Goal: Task Accomplishment & Management: Use online tool/utility

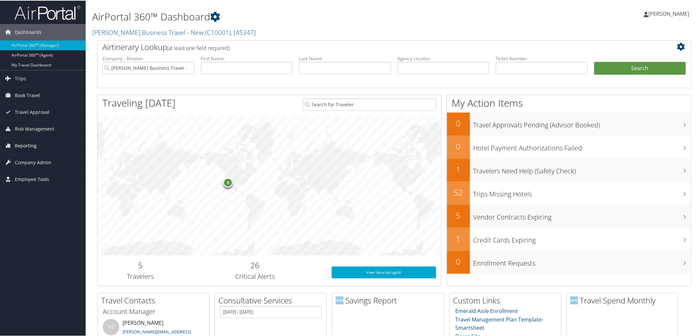
click at [66, 148] on link "Reporting" at bounding box center [43, 145] width 86 height 16
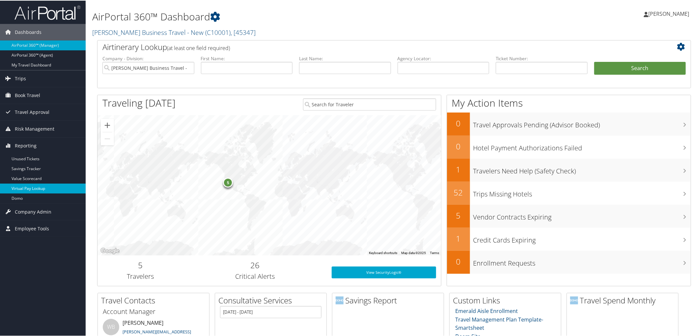
click at [64, 186] on link "Virtual Pay Lookup" at bounding box center [43, 188] width 86 height 10
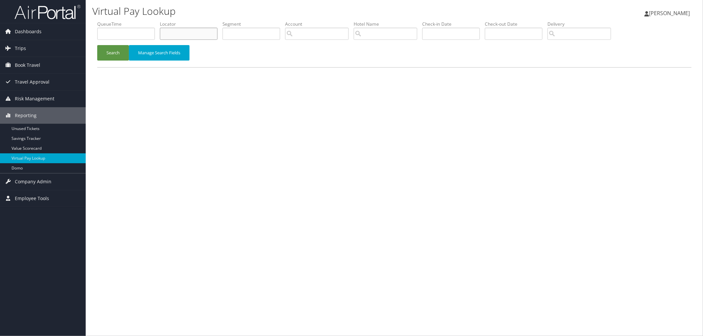
click at [180, 33] on input "text" at bounding box center [189, 34] width 58 height 12
paste input "DHYC4H"
type input "DHYC4H"
click at [119, 54] on button "Search" at bounding box center [113, 52] width 32 height 15
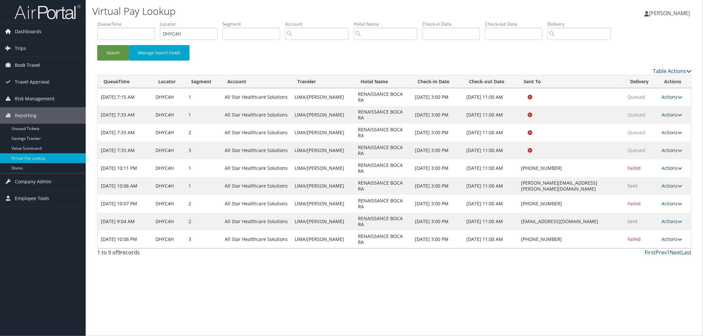
drag, startPoint x: 614, startPoint y: 179, endPoint x: 513, endPoint y: 180, distance: 101.1
click at [518, 213] on td "MANTONUCCI@BOCARENAISSANCE.COM" at bounding box center [571, 222] width 106 height 18
copy td "MANTONUCCI@BOCARENAISSANCE.COM"
click at [674, 236] on link "Actions" at bounding box center [672, 239] width 21 height 6
click at [669, 194] on link "Resend" at bounding box center [652, 198] width 56 height 11
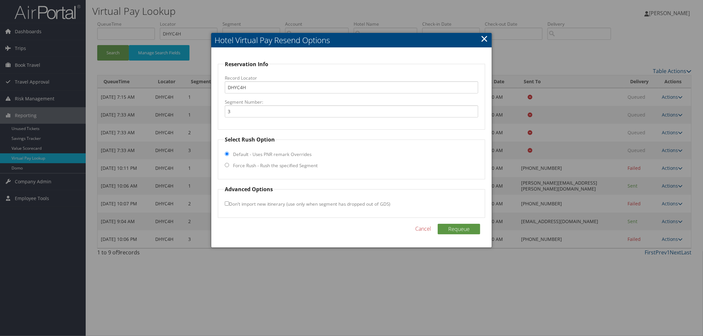
click at [273, 170] on fieldset "Select Rush Option Default - Uses PNR remark Overrides Force Rush - Rush the sp…" at bounding box center [351, 158] width 267 height 44
click at [272, 166] on label "Force Rush - Rush the specified Segment" at bounding box center [275, 165] width 85 height 7
click at [229, 166] on input "Force Rush - Rush the specified Segment" at bounding box center [227, 165] width 4 height 4
radio input "true"
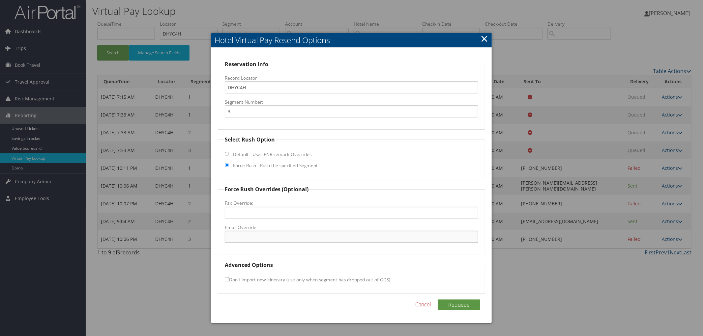
paste input "MANTONUCCI@BOCARENAISSANCE.COM"
type input "MANTONUCCI@BOCARENAISSANCE.COM"
click at [471, 306] on button "Requeue" at bounding box center [458, 305] width 42 height 11
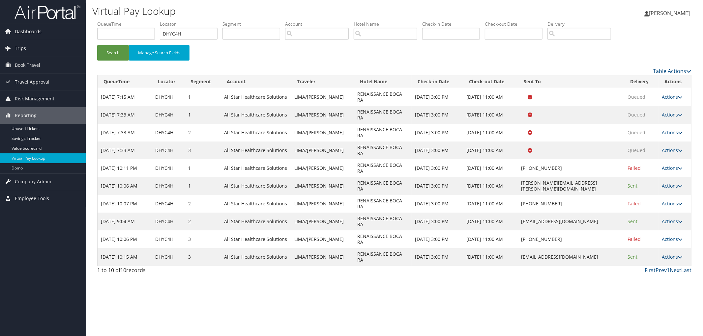
click at [154, 222] on div "Virtual Pay Lookup Megan Foster Megan Foster My Settings Travel Agency Contacts…" at bounding box center [394, 168] width 617 height 336
drag, startPoint x: 95, startPoint y: 212, endPoint x: 239, endPoint y: 235, distance: 145.5
click at [239, 235] on div "Virtual Pay Lookup Megan Foster Megan Foster My Settings Travel Agency Contacts…" at bounding box center [394, 168] width 617 height 336
click at [189, 283] on div "Virtual Pay Lookup Megan Foster Megan Foster My Settings Travel Agency Contacts…" at bounding box center [394, 168] width 617 height 336
drag, startPoint x: 171, startPoint y: 28, endPoint x: 131, endPoint y: 28, distance: 39.5
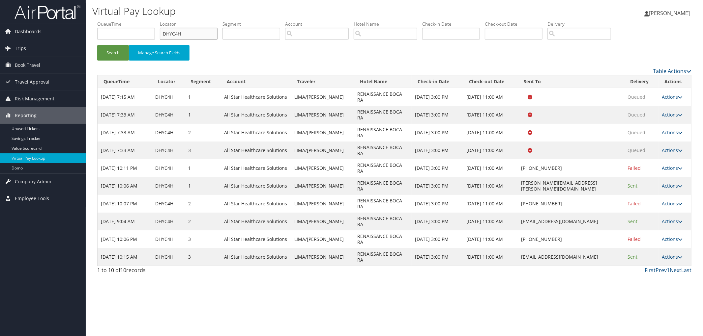
click at [140, 21] on ul "QueueTime Locator DHYC4H Segment Account Traveler Hotel Name Check-in Date Chec…" at bounding box center [394, 21] width 594 height 0
paste input "DJCM29"
type input "DJCM29"
click at [97, 45] on button "Search" at bounding box center [113, 52] width 32 height 15
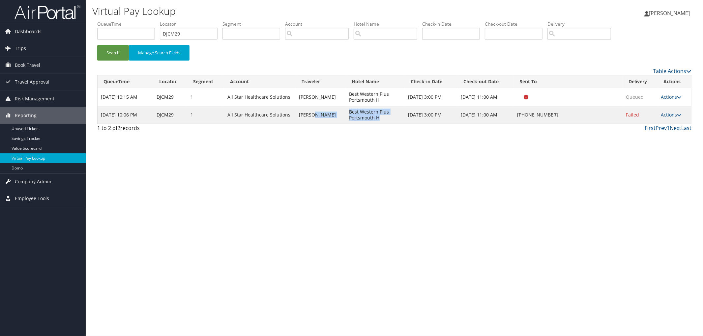
drag, startPoint x: 371, startPoint y: 120, endPoint x: 331, endPoint y: 109, distance: 42.0
click at [331, 109] on tr "Sep 29, 2025 10:06 PM DJCM29 1 All Star Healthcare Solutions JEREMY JOHNSON Bes…" at bounding box center [394, 115] width 593 height 18
click at [674, 115] on link "Actions" at bounding box center [671, 115] width 21 height 6
click at [658, 156] on link "View Itinerary" at bounding box center [651, 158] width 56 height 11
drag, startPoint x: 279, startPoint y: 116, endPoint x: 303, endPoint y: 123, distance: 25.7
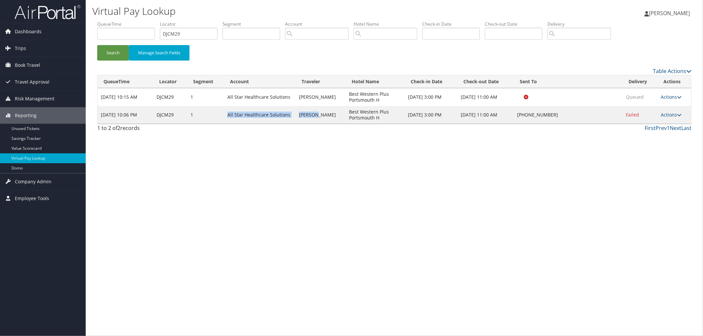
click at [303, 123] on tr "Sep 29, 2025 10:06 PM DJCM29 1 All Star Healthcare Solutions JEREMY JOHNSON Bes…" at bounding box center [394, 115] width 593 height 18
click at [169, 117] on td "DJCM29" at bounding box center [170, 115] width 34 height 18
drag, startPoint x: 177, startPoint y: 115, endPoint x: 157, endPoint y: 116, distance: 19.8
click at [157, 116] on td "DJCM29" at bounding box center [170, 115] width 34 height 18
click at [673, 115] on link "Actions" at bounding box center [671, 115] width 21 height 6
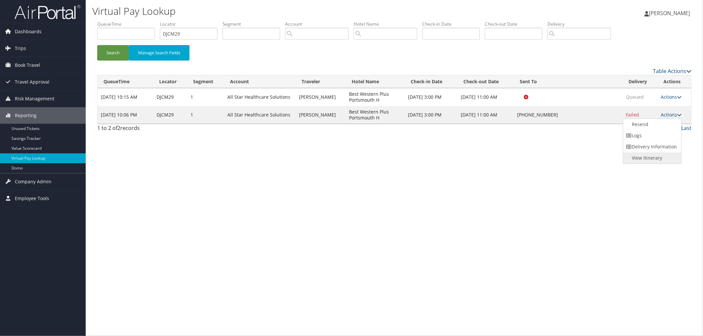
click at [670, 158] on link "View Itinerary" at bounding box center [651, 158] width 56 height 11
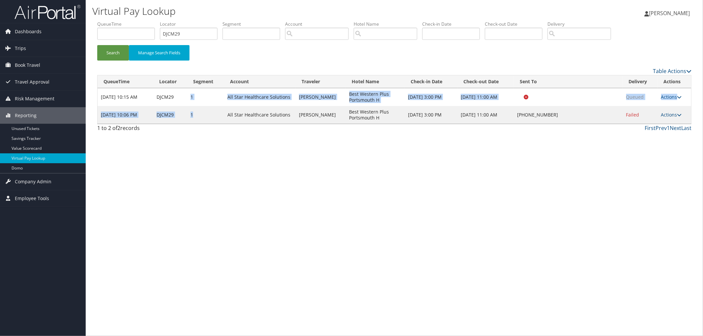
drag, startPoint x: 199, startPoint y: 118, endPoint x: 186, endPoint y: 93, distance: 27.9
click at [186, 93] on tbody "Sep 24, 2025 10:15 AM DJCM29 1 All Star Healthcare Solutions JEREMY JOHNSON Bes…" at bounding box center [394, 106] width 593 height 36
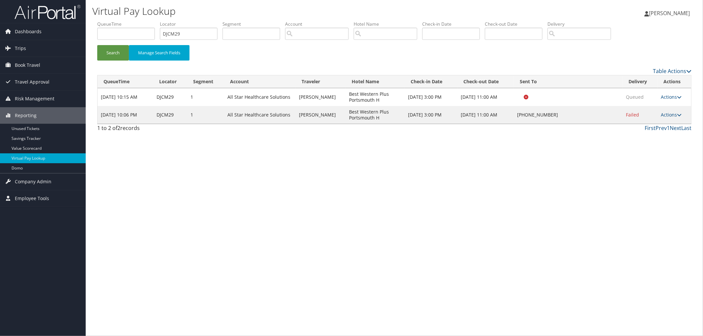
click at [250, 180] on div "Virtual Pay Lookup Megan Foster Megan Foster My Settings Travel Agency Contacts…" at bounding box center [394, 168] width 617 height 336
click at [232, 266] on div "Virtual Pay Lookup Megan Foster Megan Foster My Settings Travel Agency Contacts…" at bounding box center [394, 168] width 617 height 336
click at [676, 113] on link "Actions" at bounding box center [671, 115] width 21 height 6
click at [670, 126] on link "Resend" at bounding box center [651, 124] width 56 height 11
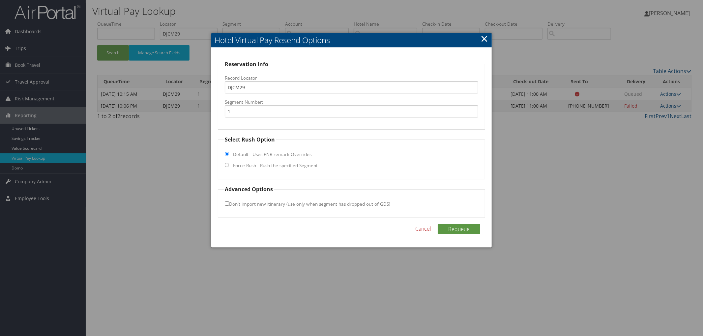
click at [247, 165] on label "Force Rush - Rush the specified Segment" at bounding box center [275, 165] width 85 height 7
click at [229, 165] on input "Force Rush - Rush the specified Segment" at bounding box center [227, 165] width 4 height 4
radio input "true"
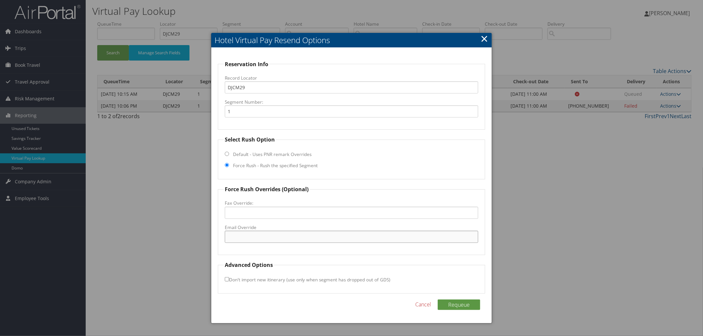
paste input "30023@hotel.bestwestern.com"
type input "30023@hotel.bestwestern.com"
click at [471, 307] on button "Requeue" at bounding box center [458, 305] width 42 height 11
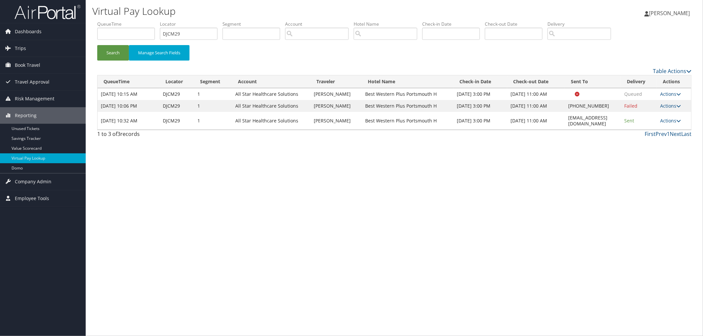
click at [222, 221] on div "Virtual Pay Lookup Megan Foster Megan Foster My Settings Travel Agency Contacts…" at bounding box center [394, 168] width 617 height 336
drag, startPoint x: 154, startPoint y: 181, endPoint x: 443, endPoint y: 252, distance: 298.5
click at [443, 252] on div "Virtual Pay Lookup Megan Foster Megan Foster My Settings Travel Agency Contacts…" at bounding box center [394, 168] width 617 height 336
drag, startPoint x: 199, startPoint y: 31, endPoint x: 151, endPoint y: 30, distance: 48.8
click at [151, 21] on ul "QueueTime Locator DJCM29 Segment Account Traveler Hotel Name Check-in Date Chec…" at bounding box center [394, 21] width 594 height 0
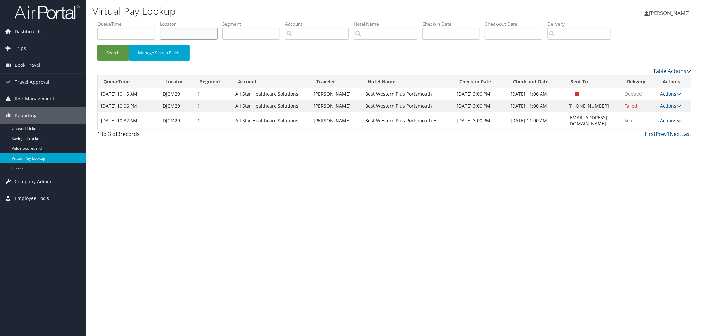
paste input "DL3F95"
type input "DL3F95"
click at [97, 45] on button "Search" at bounding box center [113, 52] width 32 height 15
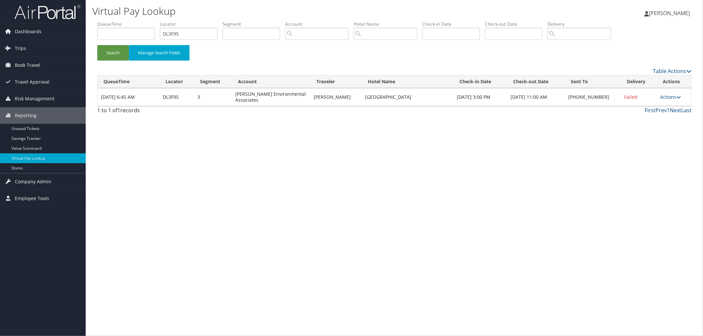
drag, startPoint x: 443, startPoint y: 96, endPoint x: 367, endPoint y: 95, distance: 76.1
click at [367, 95] on td "Hampton Ste Houston Clear Lake" at bounding box center [408, 97] width 92 height 18
copy td "Hampton Ste Houston Clear Lake"
click at [660, 94] on link "Actions" at bounding box center [670, 97] width 21 height 6
click at [674, 98] on ul "Resend Logs Delivery Information View Itinerary" at bounding box center [651, 120] width 59 height 45
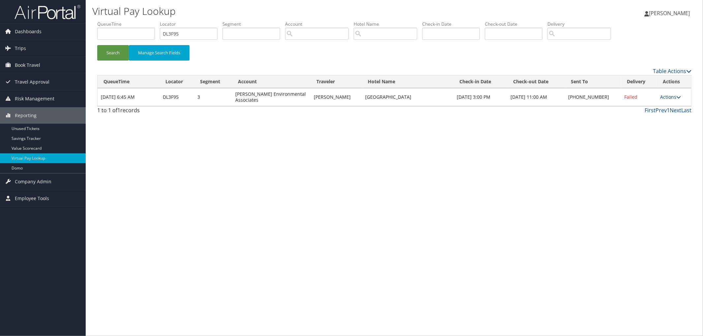
click at [674, 95] on link "Actions" at bounding box center [670, 97] width 21 height 6
click at [666, 105] on link "Resend" at bounding box center [650, 103] width 56 height 11
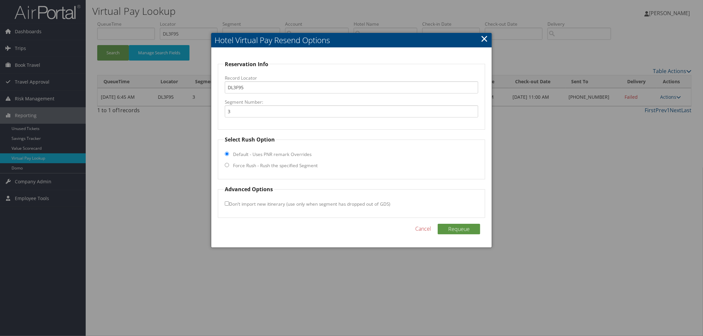
click at [310, 169] on label "Force Rush - Rush the specified Segment" at bounding box center [275, 165] width 85 height 7
click at [229, 167] on input "Force Rush - Rush the specified Segment" at bounding box center [227, 165] width 4 height 4
radio input "true"
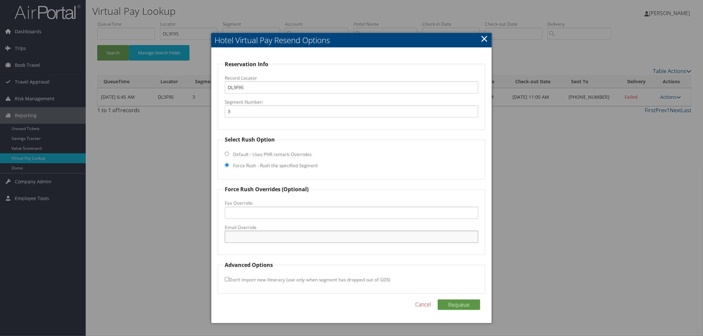
paste input "HOUHS_Hampton_Suites@hilton.com"
type input "HOUHS_Hampton_Suites@hilton.com"
click at [470, 305] on button "Requeue" at bounding box center [458, 305] width 42 height 11
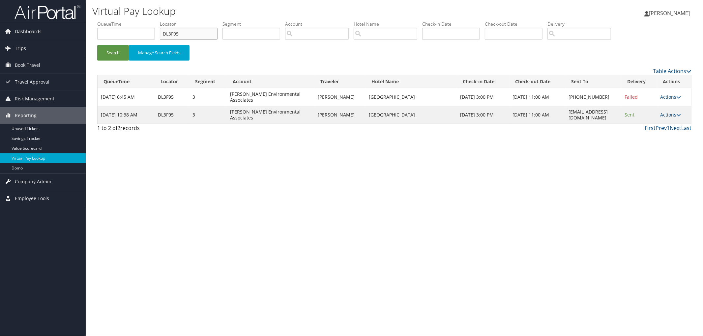
drag, startPoint x: 192, startPoint y: 33, endPoint x: 162, endPoint y: 35, distance: 29.7
click at [166, 35] on input "DL3F95" at bounding box center [189, 34] width 58 height 12
paste input "D6KZ2N"
type input "D6KZ2N"
click at [97, 45] on button "Search" at bounding box center [113, 52] width 32 height 15
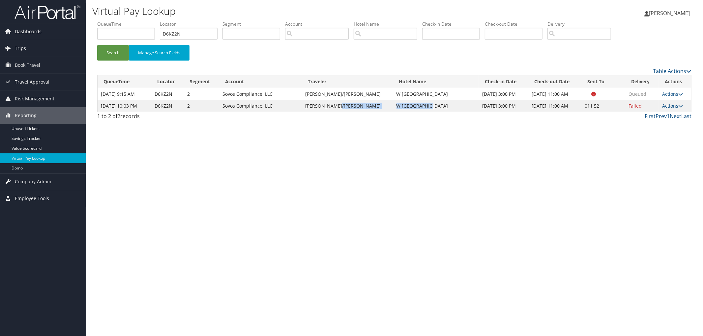
drag, startPoint x: 406, startPoint y: 107, endPoint x: 367, endPoint y: 106, distance: 39.2
click at [367, 106] on tr "Sep 29, 2025 10:03 PM D6KZ2N 2 Sovos Compliance, LLC SEVERO/SERGIO W Mexico Cit…" at bounding box center [394, 106] width 593 height 12
copy tr "W Mexico City"
click at [671, 107] on link "Actions" at bounding box center [672, 106] width 21 height 6
click at [657, 118] on link "Resend" at bounding box center [651, 115] width 56 height 11
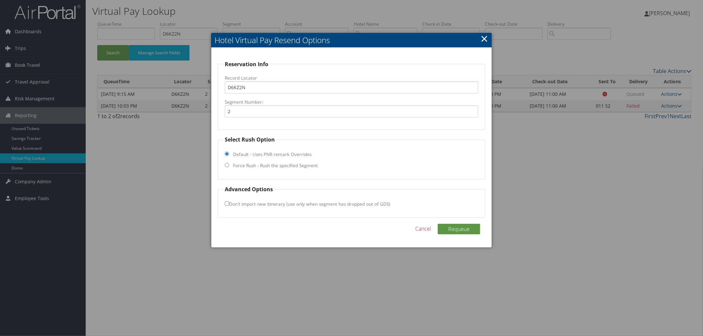
click at [233, 165] on label "Force Rush - Rush the specified Segment" at bounding box center [275, 165] width 85 height 7
click at [229, 165] on input "Force Rush - Rush the specified Segment" at bounding box center [227, 165] width 4 height 4
radio input "true"
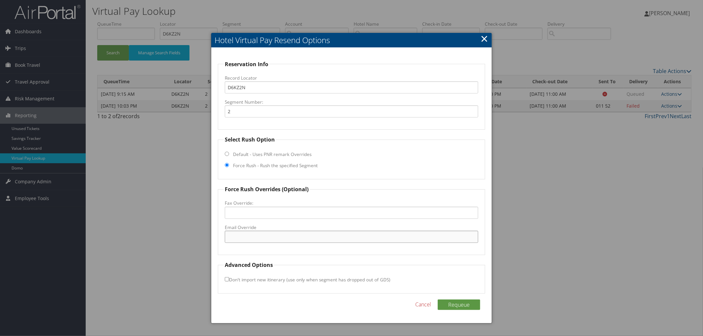
paste input "reservations.mexicocity@whotels.com"
type input "reservations.mexicocity@whotels.com"
click at [452, 303] on button "Requeue" at bounding box center [458, 305] width 42 height 11
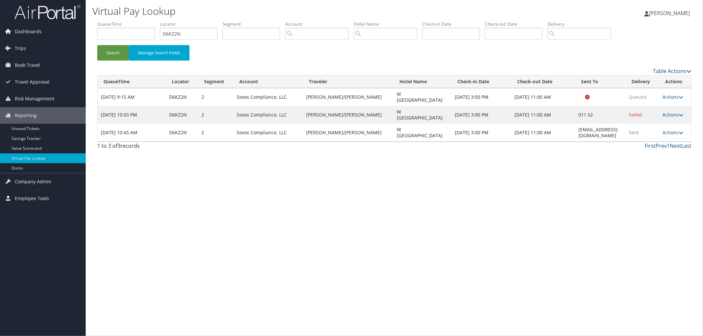
click at [259, 224] on div "Virtual Pay Lookup Megan Foster Megan Foster My Settings Travel Agency Contacts…" at bounding box center [394, 168] width 617 height 336
click at [187, 227] on div "Virtual Pay Lookup Megan Foster Megan Foster My Settings Travel Agency Contacts…" at bounding box center [394, 168] width 617 height 336
drag, startPoint x: 206, startPoint y: 37, endPoint x: 133, endPoint y: 34, distance: 73.5
click at [135, 21] on ul "QueueTime Locator D6KZ2N Segment Account Traveler Hotel Name Check-in Date Chec…" at bounding box center [394, 21] width 594 height 0
paste input "CRNDL4"
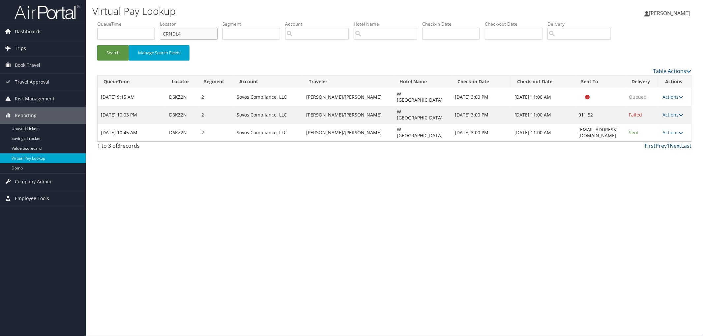
type input "CRNDL4"
click at [97, 45] on button "Search" at bounding box center [113, 52] width 32 height 15
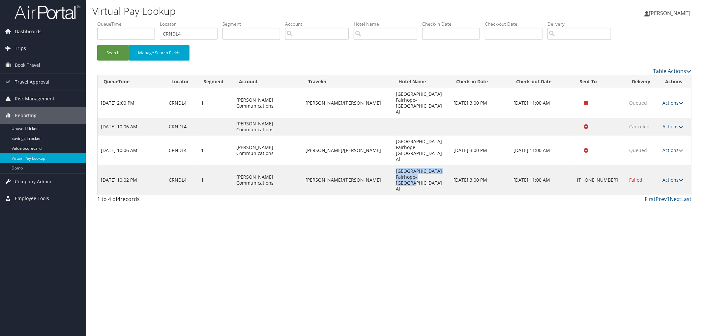
drag, startPoint x: 411, startPoint y: 169, endPoint x: 391, endPoint y: 151, distance: 27.0
click at [392, 165] on td "Hampton Inn Fairhope- Mobile Bay Al" at bounding box center [421, 180] width 58 height 30
click at [670, 177] on link "Actions" at bounding box center [672, 180] width 21 height 6
click at [665, 169] on link "Resend" at bounding box center [649, 168] width 56 height 11
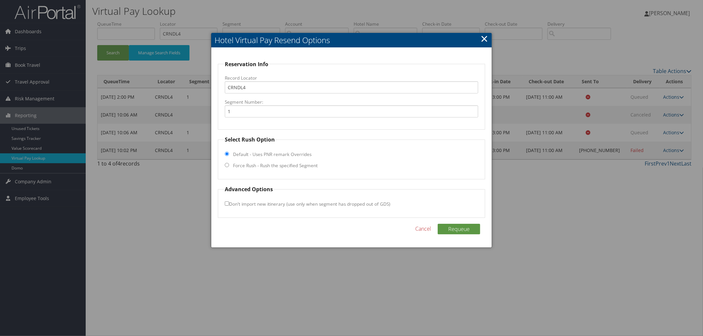
click at [272, 165] on label "Force Rush - Rush the specified Segment" at bounding box center [275, 165] width 85 height 7
click at [229, 165] on input "Force Rush - Rush the specified Segment" at bounding box center [227, 165] width 4 height 4
radio input "true"
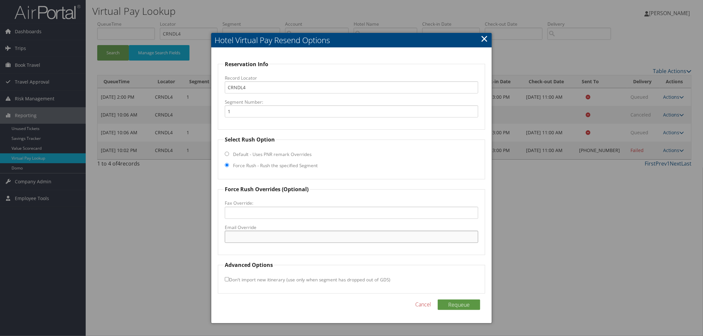
paste input "MOBFH_Hampton@Hilton.com"
type input "MOBFH_Hampton@Hilton.com"
click at [452, 302] on button "Requeue" at bounding box center [458, 305] width 42 height 11
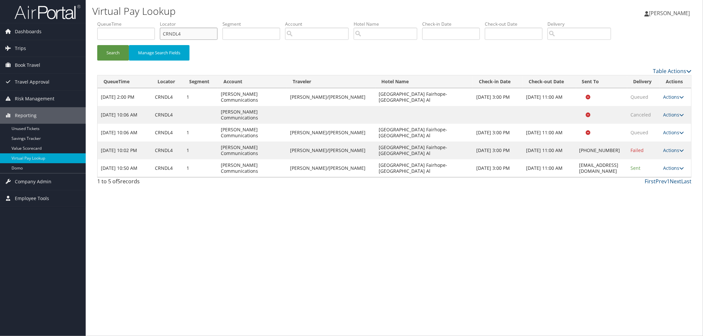
drag, startPoint x: 222, startPoint y: 33, endPoint x: 159, endPoint y: 38, distance: 63.4
click at [159, 21] on ul "QueueTime Locator CRNDL4 Segment Account Traveler Hotel Name Check-in Date Chec…" at bounding box center [394, 21] width 594 height 0
paste input "DCHRBF"
type input "DCHRBF"
click at [97, 45] on button "Search" at bounding box center [113, 52] width 32 height 15
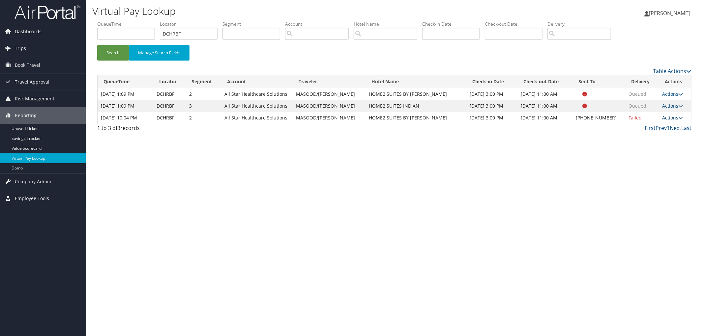
click at [669, 118] on link "Actions" at bounding box center [672, 118] width 21 height 6
click at [653, 160] on link "View Itinerary" at bounding box center [652, 160] width 56 height 11
click at [674, 117] on link "Actions" at bounding box center [672, 118] width 21 height 6
click at [656, 139] on link "Logs" at bounding box center [652, 138] width 56 height 11
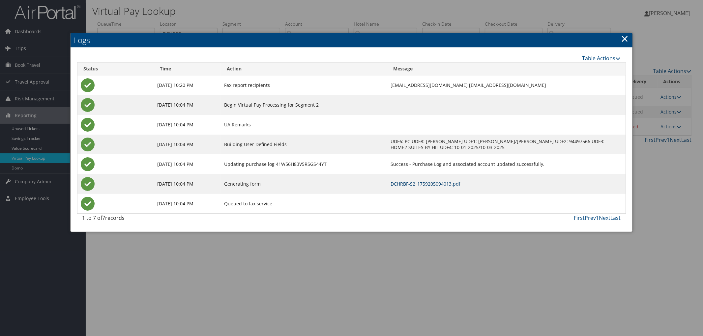
click at [460, 185] on link "DCHRBF-S2_1759205094013.pdf" at bounding box center [425, 184] width 70 height 6
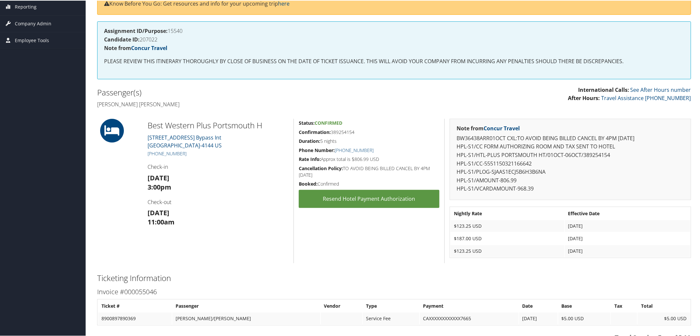
scroll to position [110, 0]
drag, startPoint x: 95, startPoint y: 92, endPoint x: 180, endPoint y: 103, distance: 86.1
click at [180, 103] on div "Passenger(s) [PERSON_NAME] [PERSON_NAME]" at bounding box center [243, 97] width 302 height 25
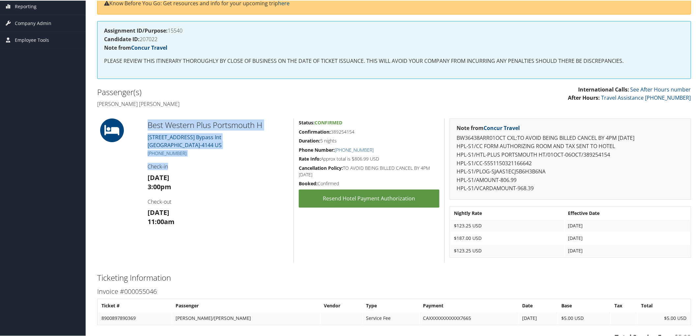
drag, startPoint x: 167, startPoint y: 135, endPoint x: 255, endPoint y: 161, distance: 91.8
click at [255, 161] on div "Best Western Plus Portsmouth H 580 US Highway 1 Bypass Int Portsmouth NH 03801-…" at bounding box center [218, 190] width 151 height 145
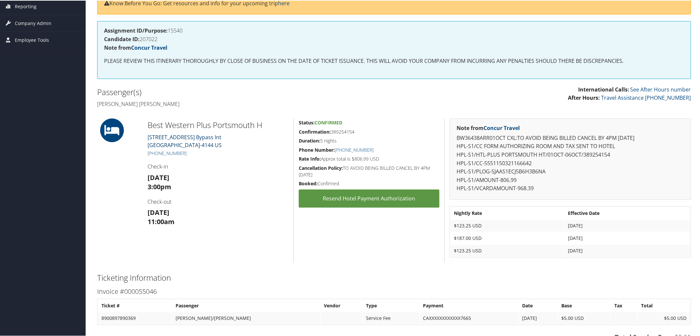
click at [164, 136] on link "580 US Highway 1 Bypass Int Portsmouth NH 03801-4144 US" at bounding box center [185, 140] width 74 height 15
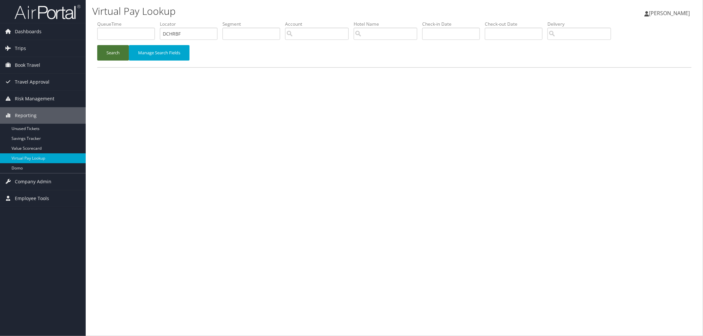
click at [119, 52] on button "Search" at bounding box center [113, 52] width 32 height 15
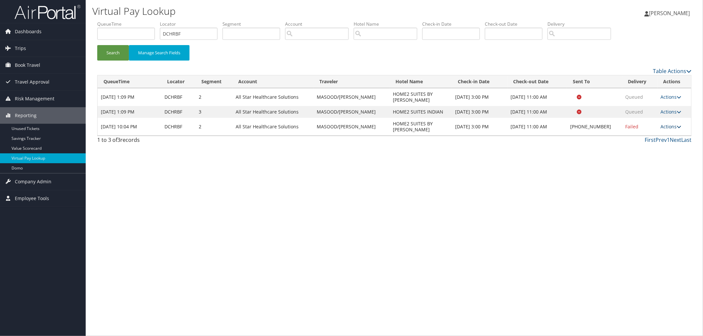
click at [666, 124] on link "Actions" at bounding box center [671, 127] width 21 height 6
click at [660, 159] on link "View Itinerary" at bounding box center [650, 160] width 56 height 11
click at [673, 124] on link "Actions" at bounding box center [671, 127] width 21 height 6
click at [661, 127] on link "Resend" at bounding box center [650, 127] width 56 height 11
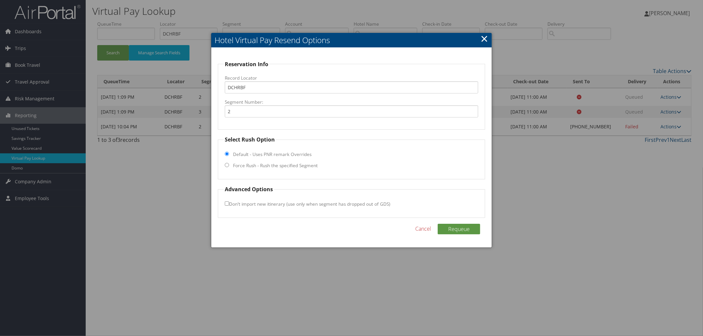
click at [258, 165] on label "Force Rush - Rush the specified Segment" at bounding box center [275, 165] width 85 height 7
click at [229, 165] on input "Force Rush - Rush the specified Segment" at bounding box center [227, 165] width 4 height 4
radio input "true"
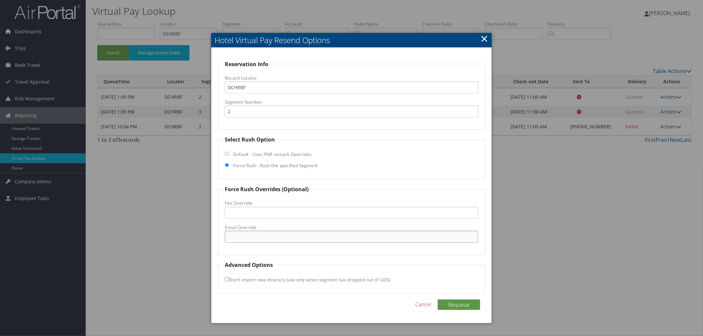
paste input "LAFHT_Home2@hilton.com"
type input "LAFHT_Home2@hilton.com"
click at [452, 303] on button "Requeue" at bounding box center [458, 305] width 42 height 11
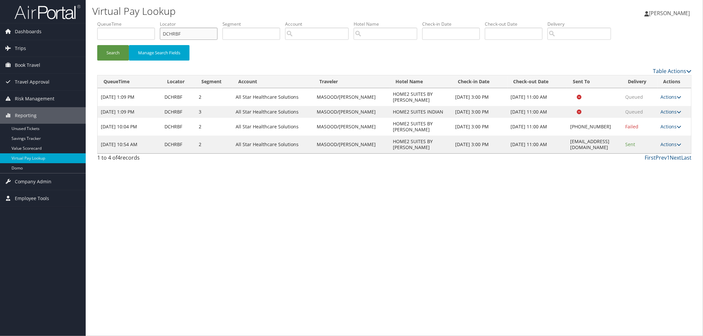
drag, startPoint x: 205, startPoint y: 37, endPoint x: 139, endPoint y: 31, distance: 66.5
click at [147, 21] on ul "QueueTime Locator DCHRBF Segment Account Traveler Hotel Name Check-in Date Chec…" at bounding box center [394, 21] width 594 height 0
paste input "DJFMQJ"
type input "DJFMQJ"
click at [97, 45] on button "Search" at bounding box center [113, 52] width 32 height 15
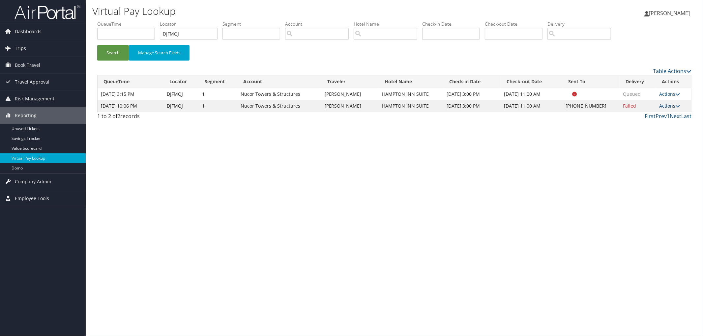
click at [670, 105] on link "Actions" at bounding box center [669, 106] width 21 height 6
click at [657, 152] on link "View Itinerary" at bounding box center [650, 149] width 56 height 11
click at [678, 104] on icon at bounding box center [677, 106] width 5 height 5
click at [673, 114] on link "Resend" at bounding box center [650, 115] width 56 height 11
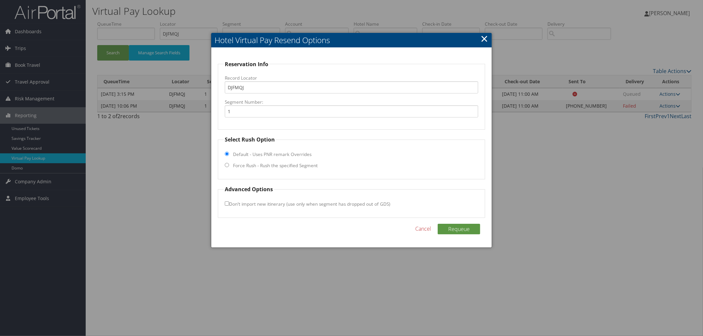
click at [296, 166] on label "Force Rush - Rush the specified Segment" at bounding box center [275, 165] width 85 height 7
click at [229, 166] on input "Force Rush - Rush the specified Segment" at bounding box center [227, 165] width 4 height 4
radio input "true"
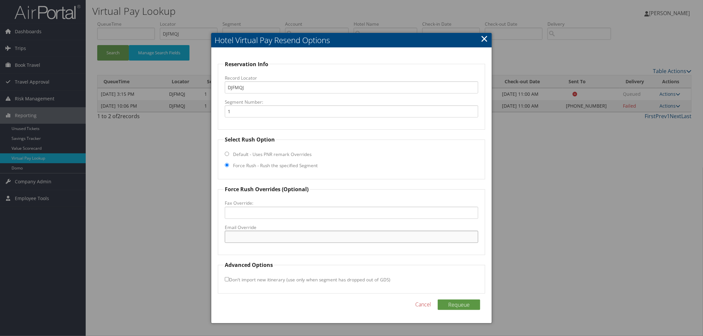
paste input "HSVOM_hampton_suites@hilton.com"
type input "HSVOM_hampton_suites@hilton.com"
click at [457, 305] on button "Requeue" at bounding box center [458, 305] width 42 height 11
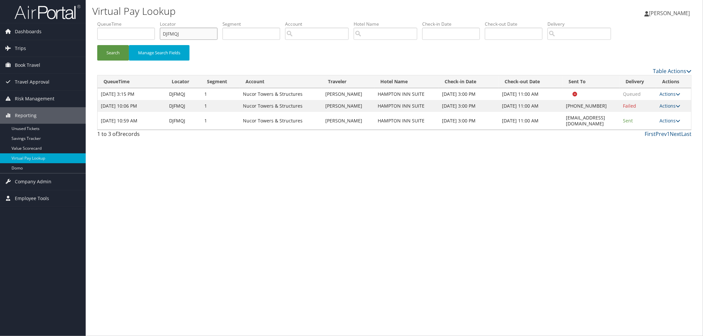
drag, startPoint x: 192, startPoint y: 33, endPoint x: 131, endPoint y: 30, distance: 61.0
click at [149, 21] on ul "QueueTime Locator DJFMQJ Segment Account Traveler Hotel Name Check-in Date Chec…" at bounding box center [394, 21] width 594 height 0
paste input "DKPHPD"
type input "DKPHPD"
click at [97, 45] on button "Search" at bounding box center [113, 52] width 32 height 15
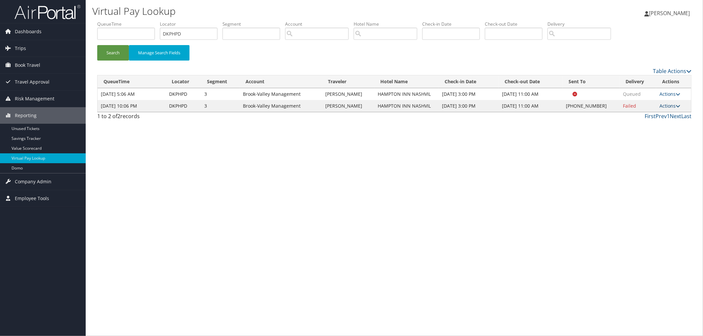
click at [667, 109] on link "Actions" at bounding box center [669, 106] width 21 height 6
click at [658, 158] on link "View Itinerary" at bounding box center [650, 158] width 56 height 11
click at [664, 109] on link "Actions" at bounding box center [669, 106] width 21 height 6
click at [656, 124] on link "Resend" at bounding box center [650, 124] width 56 height 11
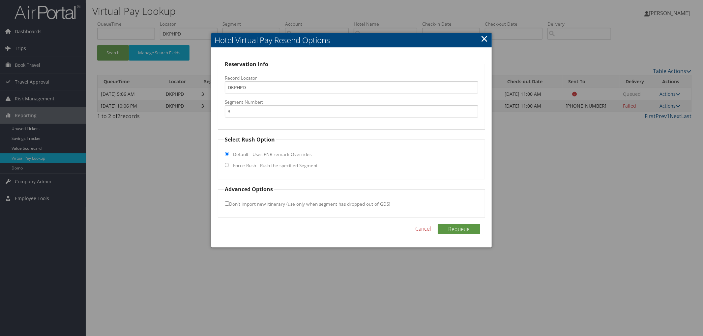
click at [288, 172] on fieldset "Select Rush Option Default - Uses PNR remark Overrides Force Rush - Rush the sp…" at bounding box center [351, 158] width 267 height 44
click at [288, 169] on label "Force Rush - Rush the specified Segment" at bounding box center [275, 165] width 85 height 7
click at [229, 167] on input "Force Rush - Rush the specified Segment" at bounding box center [227, 165] width 4 height 4
radio input "true"
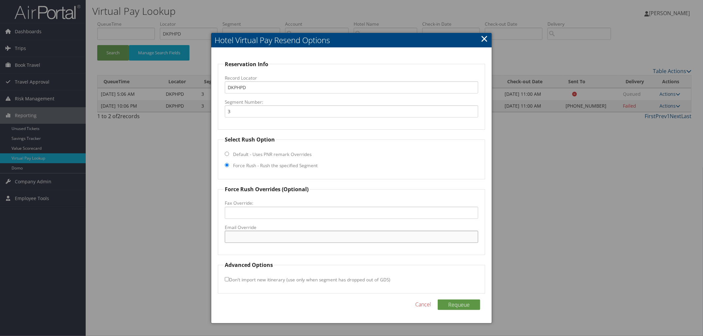
paste input "BNALL_GM@hilton.com"
type input "BNALL_GM@hilton.com"
click at [473, 305] on button "Requeue" at bounding box center [458, 305] width 42 height 11
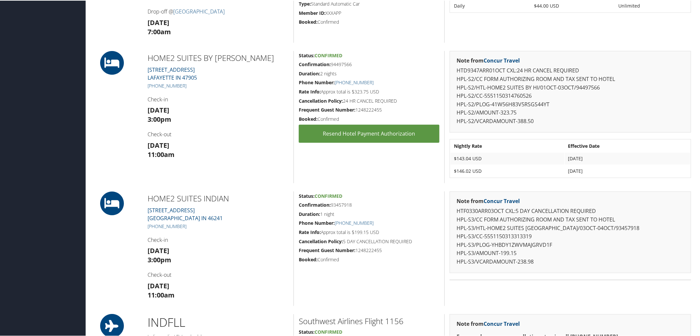
scroll to position [219, 0]
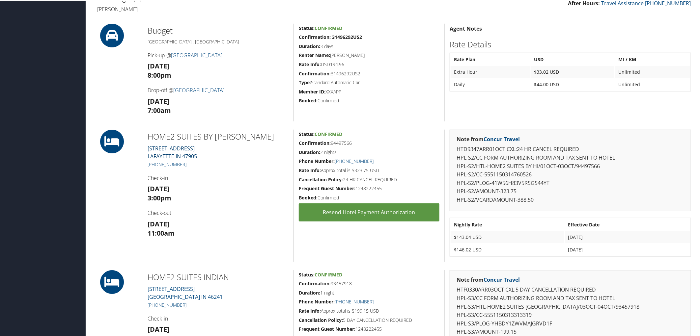
click at [154, 151] on link "3838 GRACE LN LAFAYETTE IN 47905" at bounding box center [172, 151] width 49 height 15
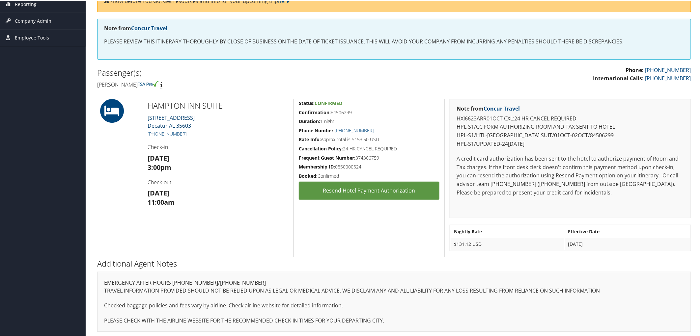
scroll to position [113, 0]
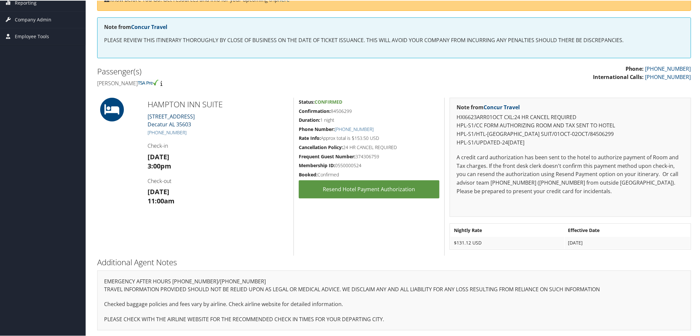
click at [168, 119] on link "[STREET_ADDRESS]" at bounding box center [171, 119] width 47 height 15
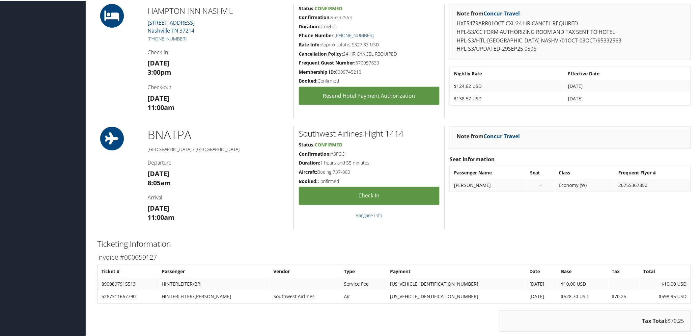
scroll to position [439, 0]
click at [163, 21] on link "1 Century Boulevard Nashville TN 37214" at bounding box center [171, 25] width 47 height 15
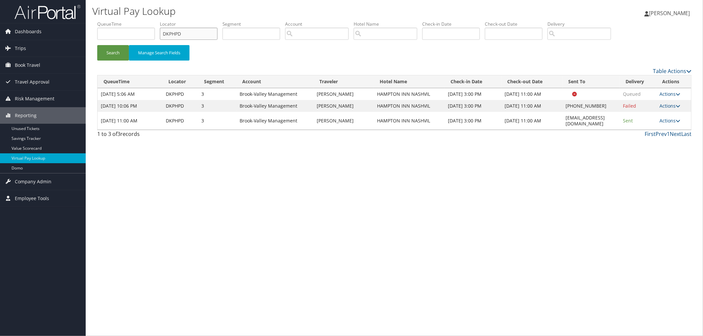
drag, startPoint x: 200, startPoint y: 31, endPoint x: 160, endPoint y: 37, distance: 40.3
click at [160, 21] on ul "QueueTime Locator DKPHPD Segment Account Traveler Hotel Name Check-in Date Chec…" at bounding box center [394, 21] width 594 height 0
paste input "DC7HSN"
type input "DC7HSN"
click at [97, 45] on button "Search" at bounding box center [113, 52] width 32 height 15
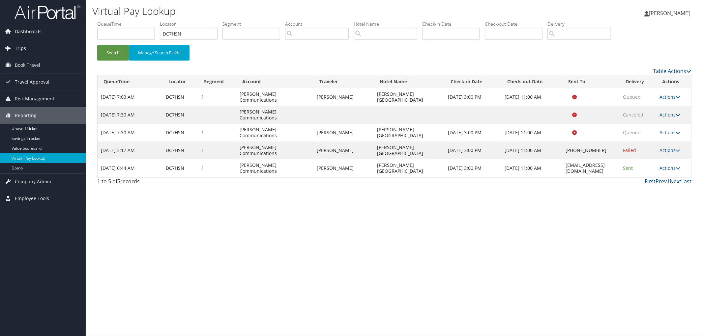
click at [55, 45] on link "Trips" at bounding box center [43, 48] width 86 height 16
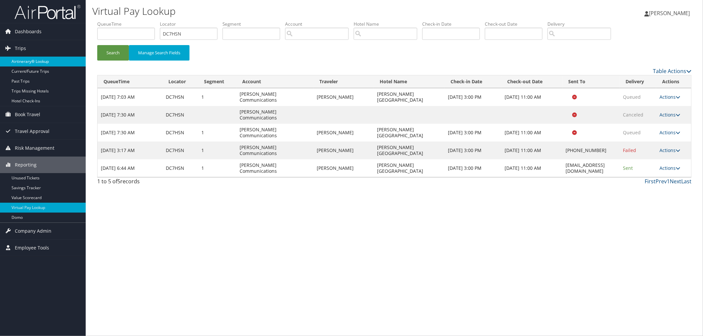
click at [56, 62] on link "Airtinerary® Lookup" at bounding box center [43, 62] width 86 height 10
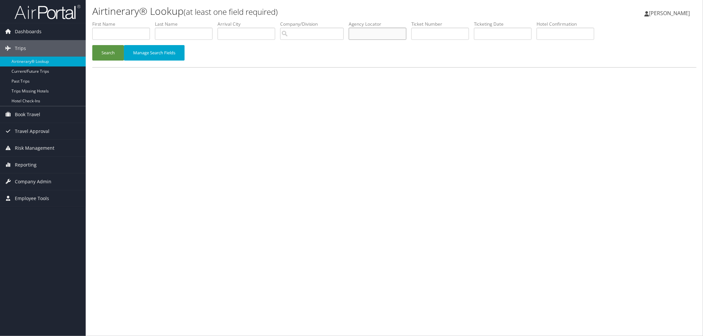
click at [379, 28] on input "text" at bounding box center [378, 34] width 58 height 12
paste input "DHMVG5"
type input "DHMVG5"
click at [120, 54] on button "Search" at bounding box center [108, 52] width 32 height 15
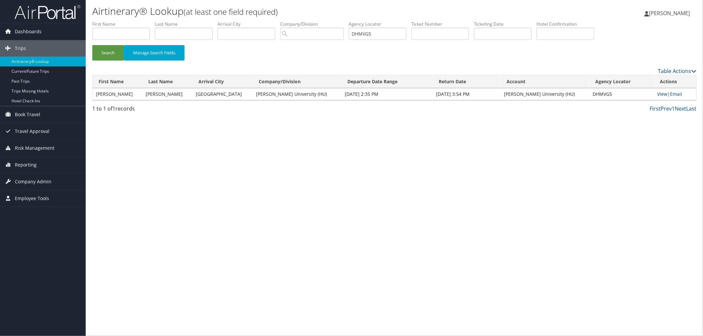
click at [660, 96] on link "View" at bounding box center [662, 94] width 10 height 6
click at [660, 94] on link "View" at bounding box center [662, 94] width 10 height 6
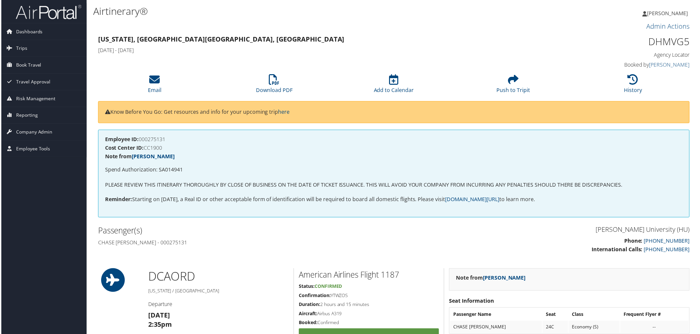
drag, startPoint x: 175, startPoint y: 140, endPoint x: 141, endPoint y: 140, distance: 33.9
click at [141, 140] on h4 "Employee ID: 000275131" at bounding box center [394, 139] width 580 height 5
copy h4 "000275131"
drag, startPoint x: 182, startPoint y: 170, endPoint x: 157, endPoint y: 174, distance: 25.0
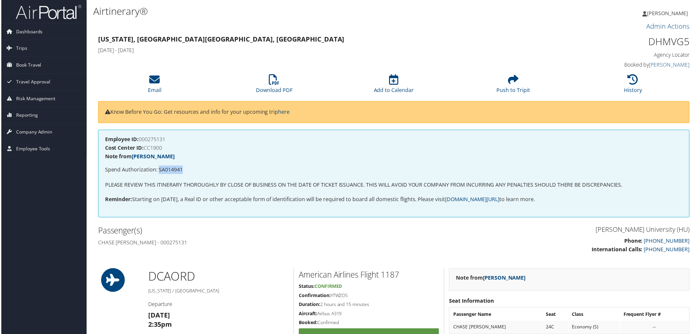
click at [157, 174] on p "Spend Authorization: SA014941" at bounding box center [394, 170] width 580 height 9
copy p "SA014941"
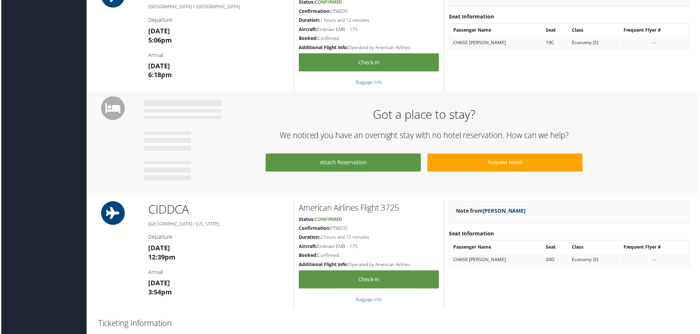
scroll to position [476, 0]
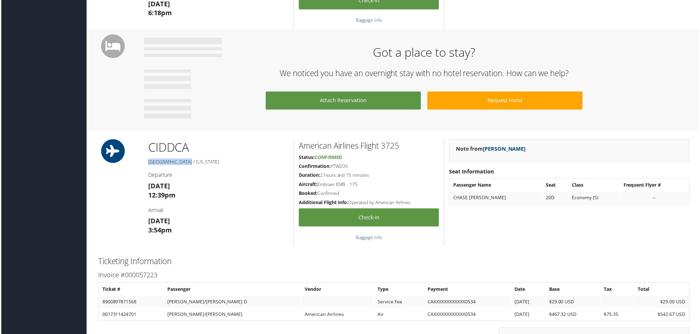
drag, startPoint x: 148, startPoint y: 160, endPoint x: 185, endPoint y: 160, distance: 37.6
click at [185, 160] on h5 "[GEOGRAPHIC_DATA] / [US_STATE]" at bounding box center [218, 162] width 141 height 7
click at [248, 176] on h4 "Departure" at bounding box center [218, 175] width 141 height 7
